Goal: Transaction & Acquisition: Purchase product/service

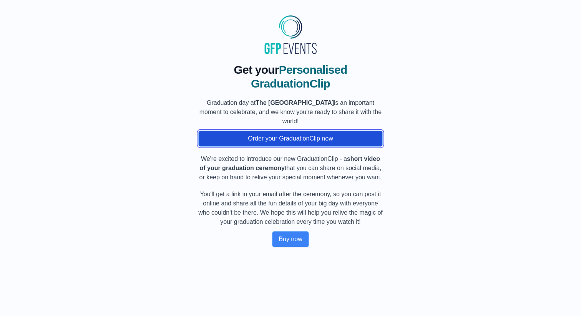
click at [284, 139] on button "Order your GraduationClip now" at bounding box center [290, 139] width 185 height 16
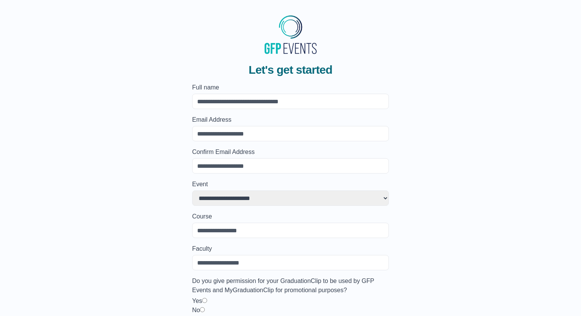
scroll to position [32, 0]
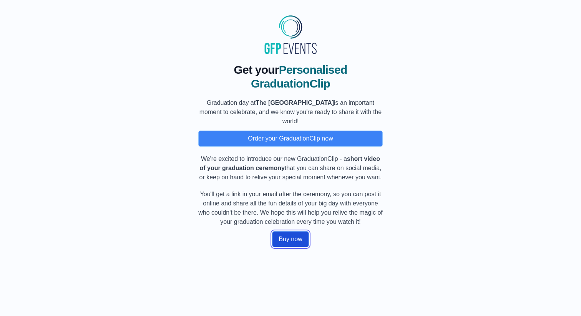
click at [290, 248] on button "Buy now" at bounding box center [290, 239] width 37 height 16
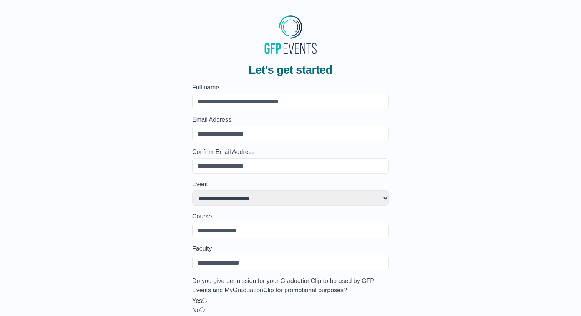
scroll to position [32, 0]
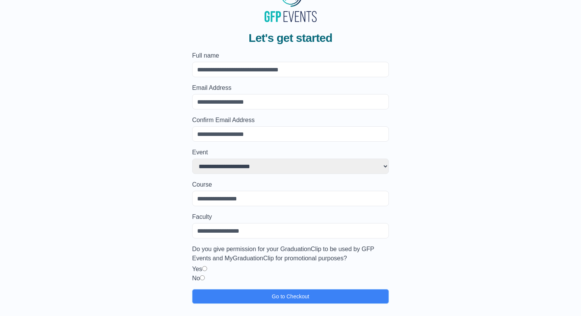
click at [229, 73] on input "Full name" at bounding box center [290, 69] width 197 height 15
click at [183, 69] on div "**********" at bounding box center [290, 164] width 557 height 279
